Goal: Task Accomplishment & Management: Manage account settings

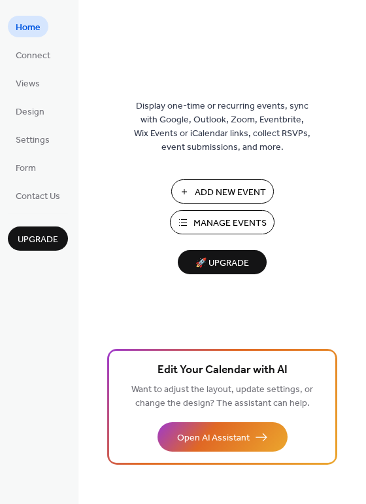
click at [251, 220] on span "Manage Events" at bounding box center [230, 224] width 73 height 14
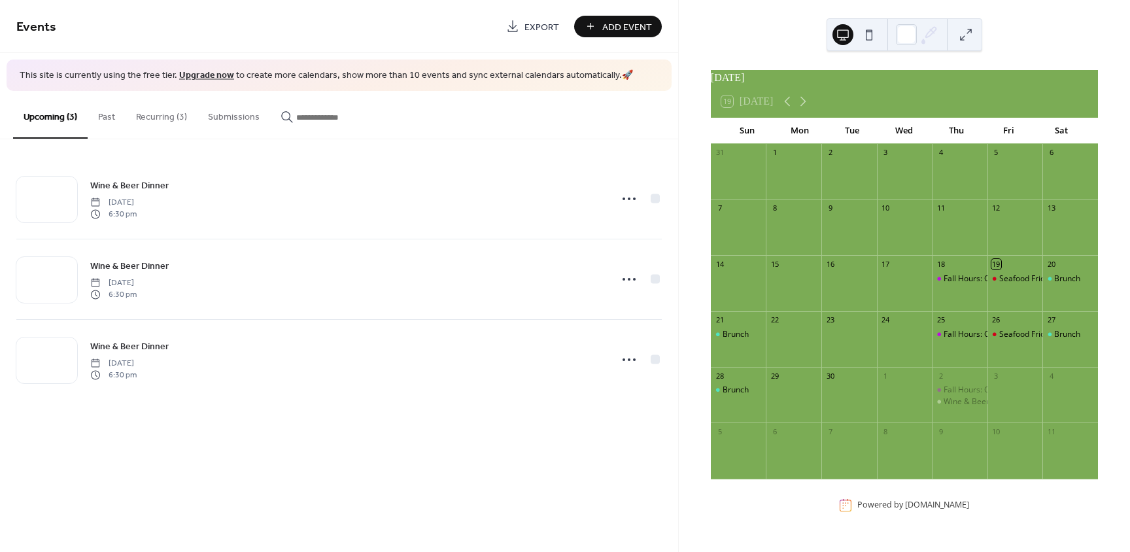
click at [165, 116] on button "Recurring (3)" at bounding box center [162, 114] width 72 height 46
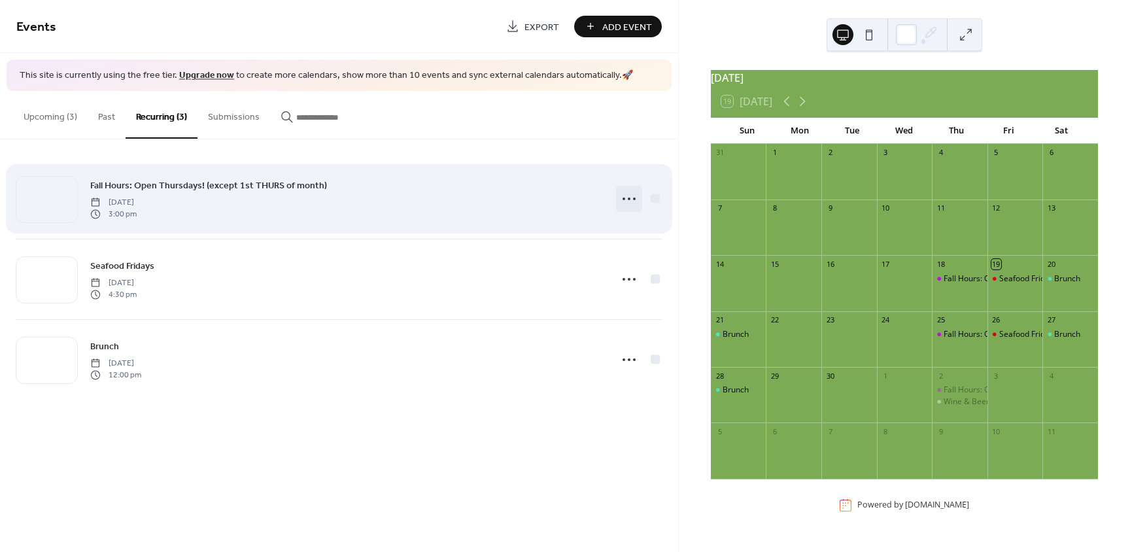
click at [630, 195] on icon at bounding box center [629, 198] width 21 height 21
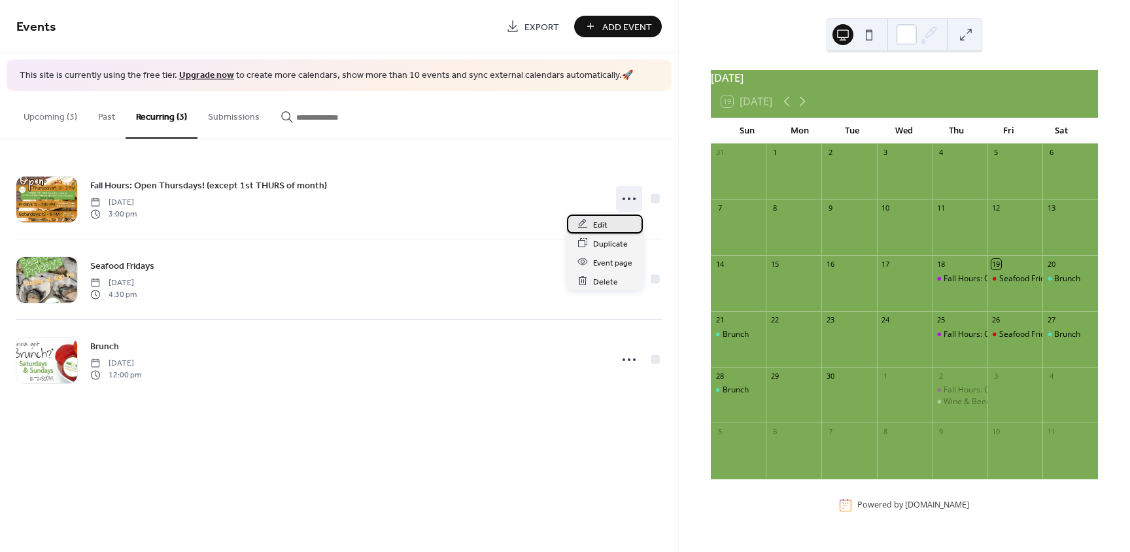
click at [608, 223] on div "Edit" at bounding box center [605, 224] width 76 height 19
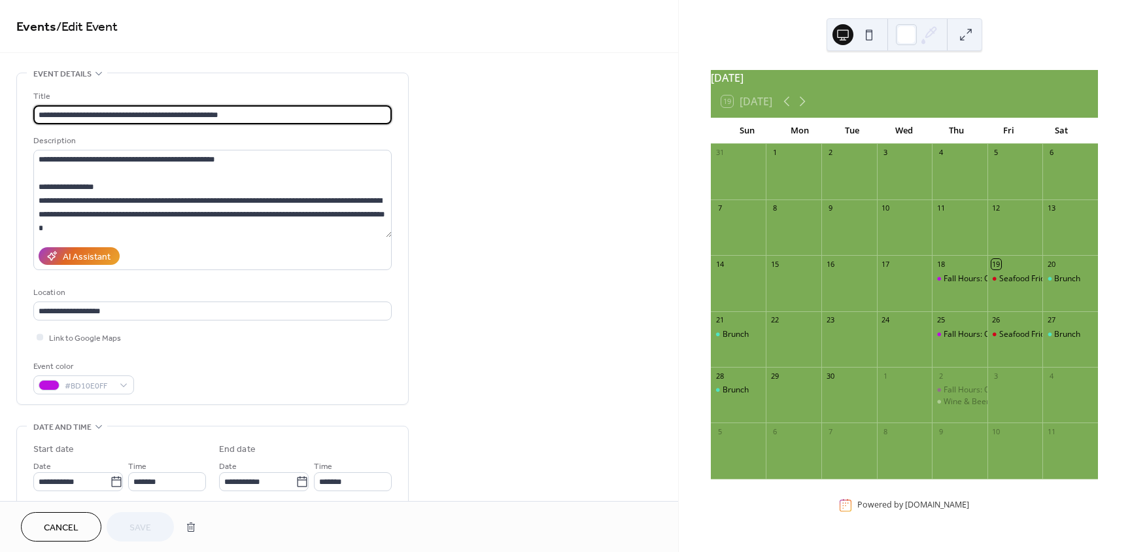
type input "**********"
click at [117, 482] on icon at bounding box center [116, 481] width 10 height 10
click at [110, 482] on input "**********" at bounding box center [71, 481] width 77 height 19
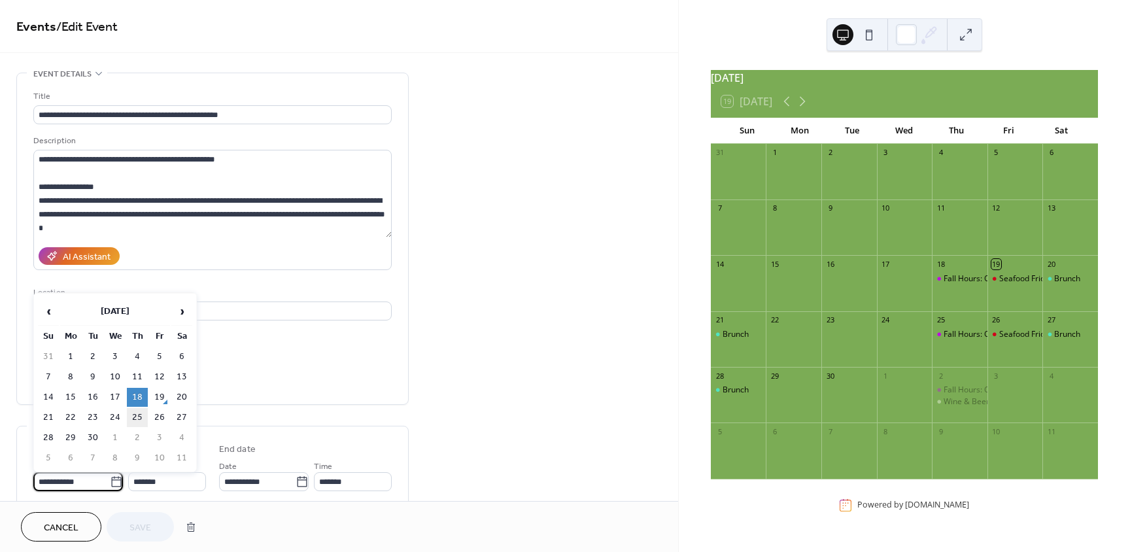
click at [141, 417] on td "25" at bounding box center [137, 417] width 21 height 19
type input "**********"
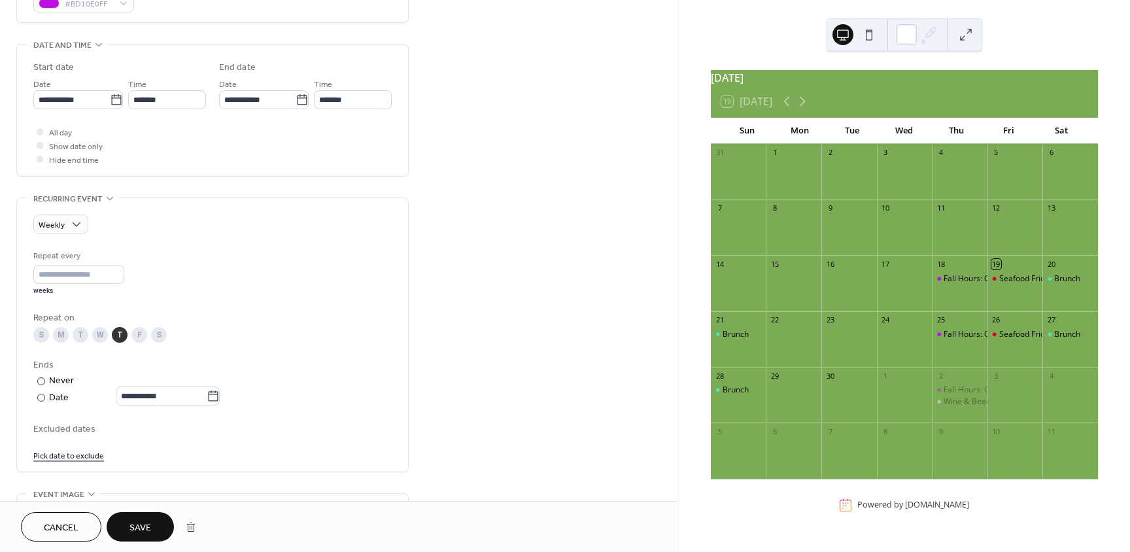
scroll to position [462, 0]
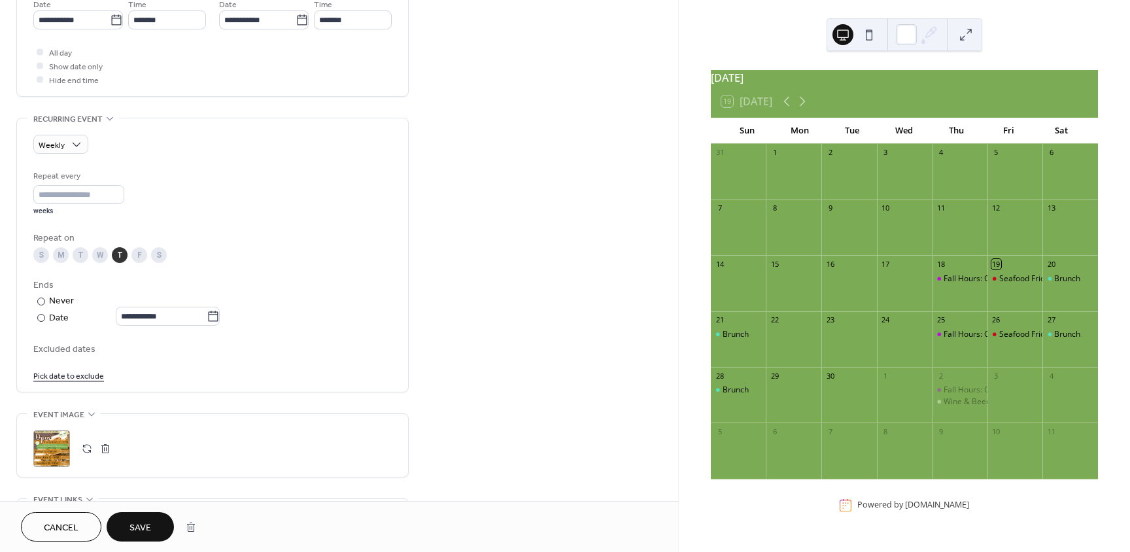
click at [63, 371] on link "Pick date to exclude" at bounding box center [68, 375] width 71 height 14
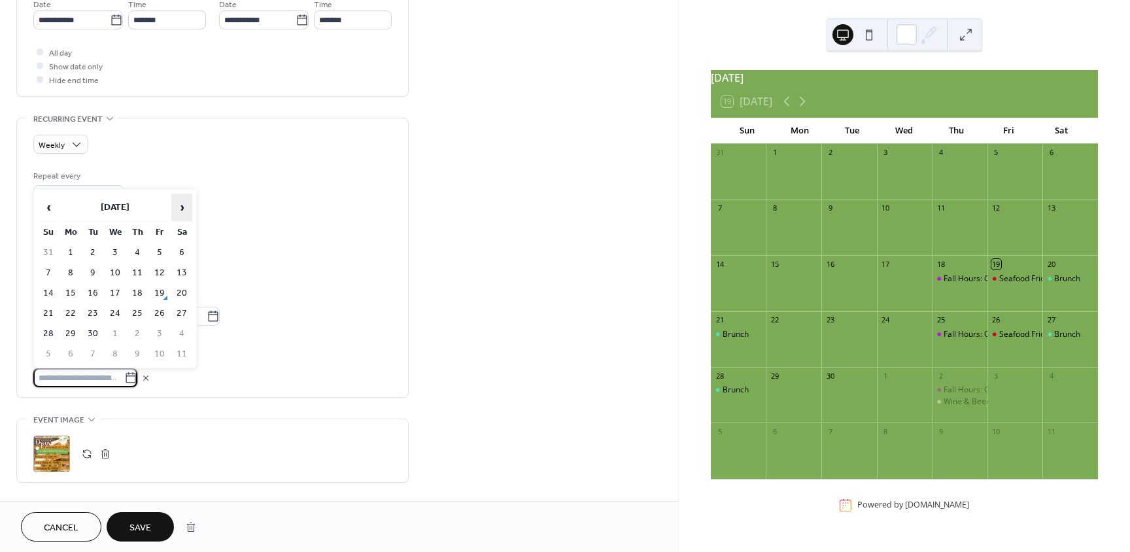
click at [184, 209] on span "›" at bounding box center [182, 207] width 20 height 26
click at [133, 253] on td "2" at bounding box center [137, 252] width 21 height 19
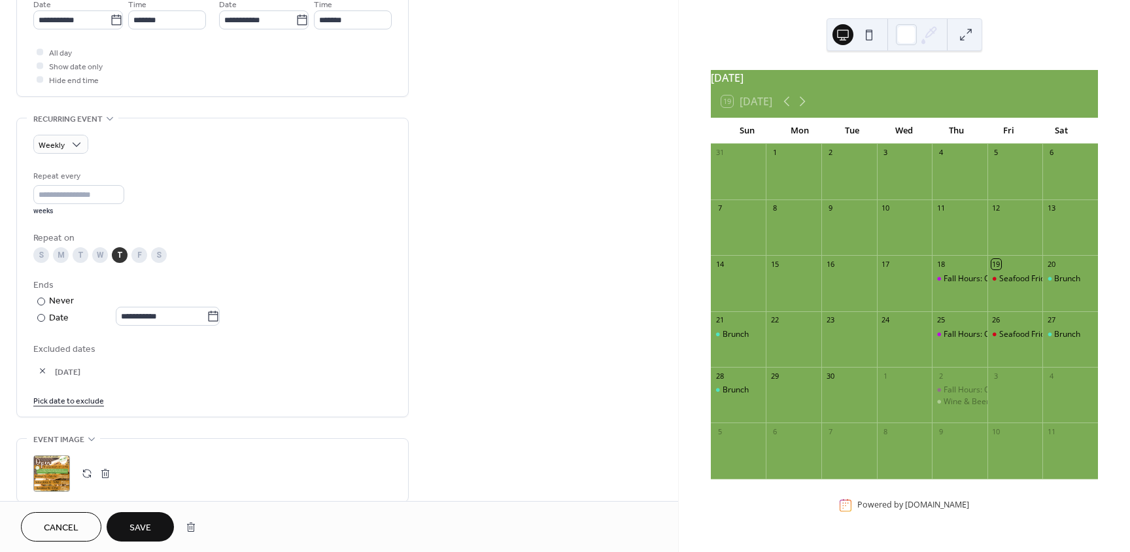
click at [88, 403] on link "Pick date to exclude" at bounding box center [68, 400] width 71 height 14
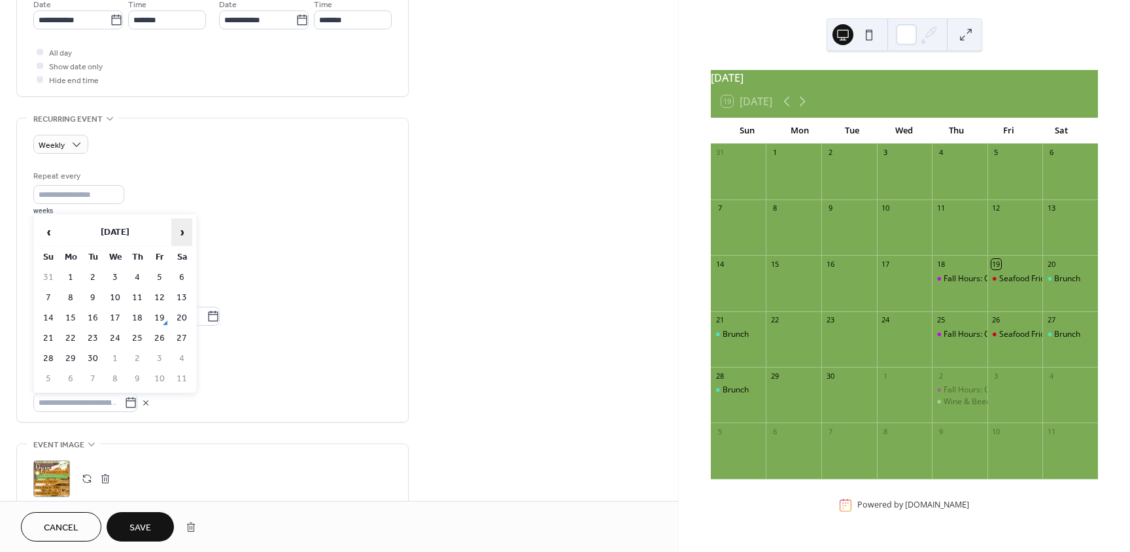
click at [183, 226] on span "›" at bounding box center [182, 232] width 20 height 26
click at [141, 296] on td "6" at bounding box center [137, 297] width 21 height 19
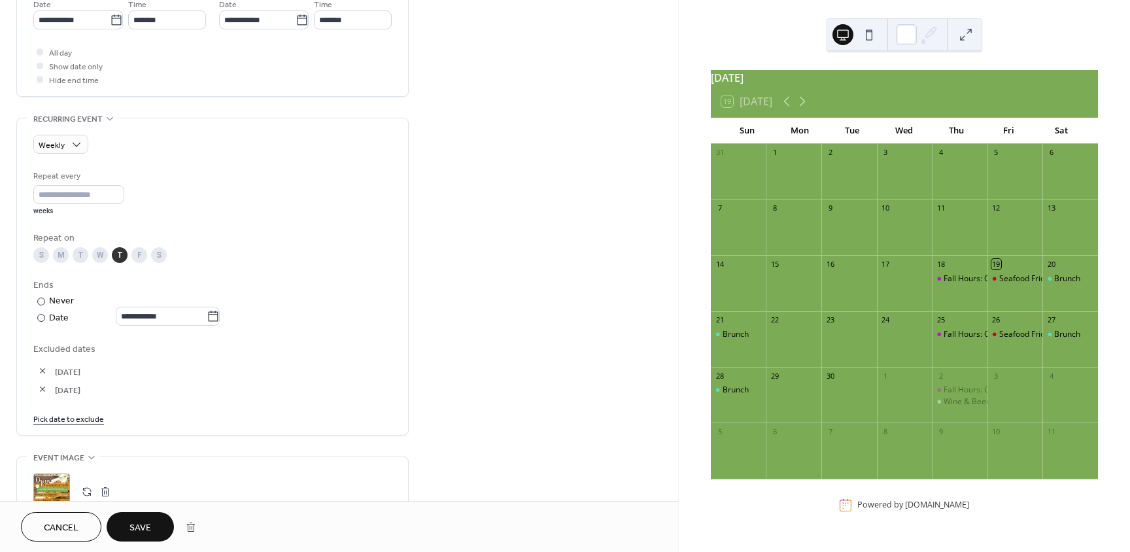
click at [81, 417] on link "Pick date to exclude" at bounding box center [68, 418] width 71 height 14
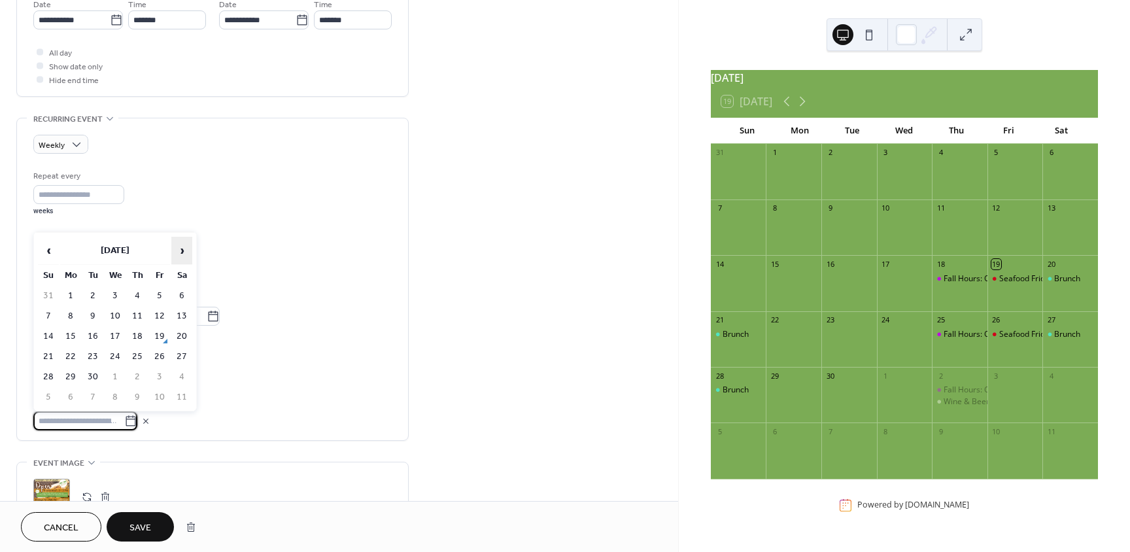
click at [182, 254] on span "›" at bounding box center [182, 250] width 20 height 26
click at [137, 294] on td "4" at bounding box center [137, 296] width 21 height 19
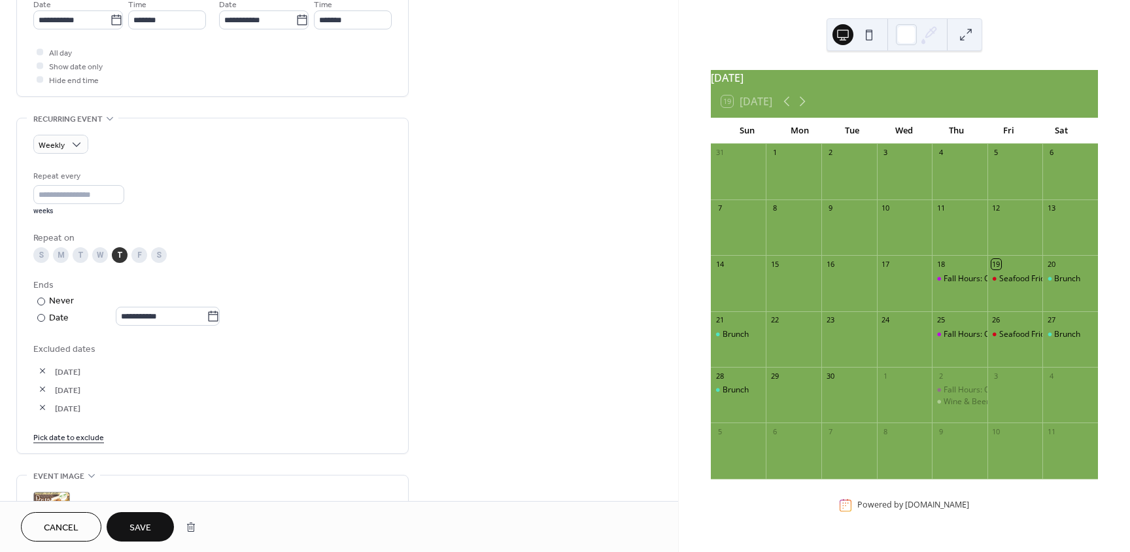
click at [148, 528] on span "Save" at bounding box center [141, 528] width 22 height 14
